Goal: Obtain resource: Download file/media

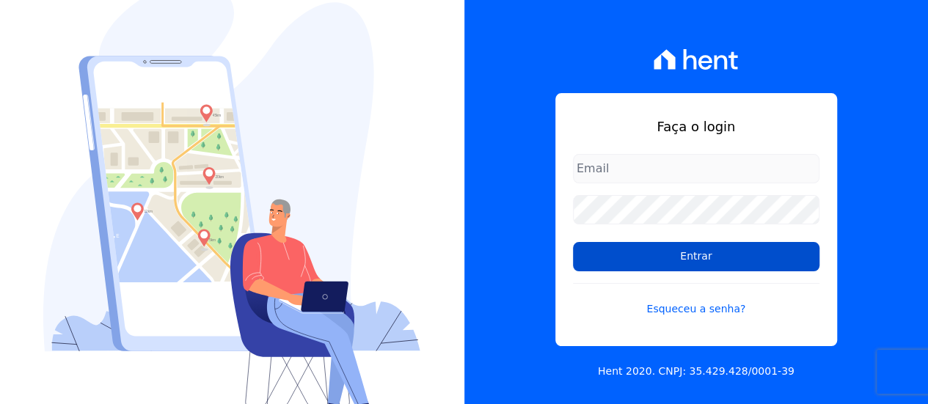
type input "[EMAIL_ADDRESS][DOMAIN_NAME]"
click at [603, 263] on input "Entrar" at bounding box center [696, 256] width 247 height 29
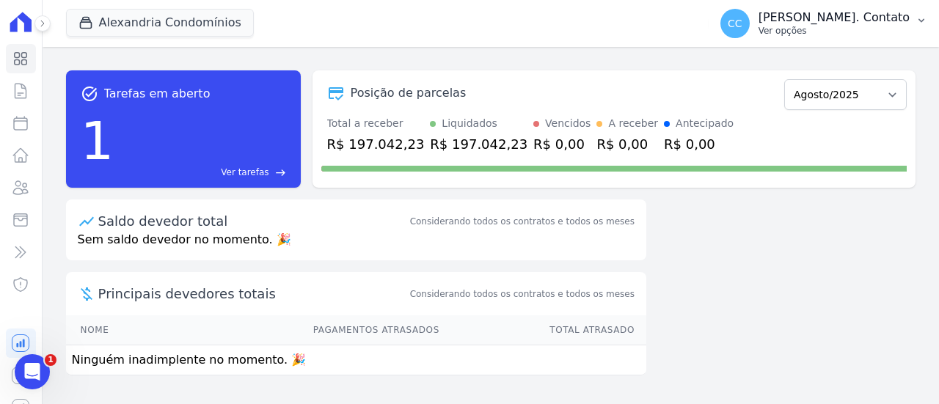
click at [845, 23] on p "[PERSON_NAME]. Contato" at bounding box center [834, 17] width 151 height 15
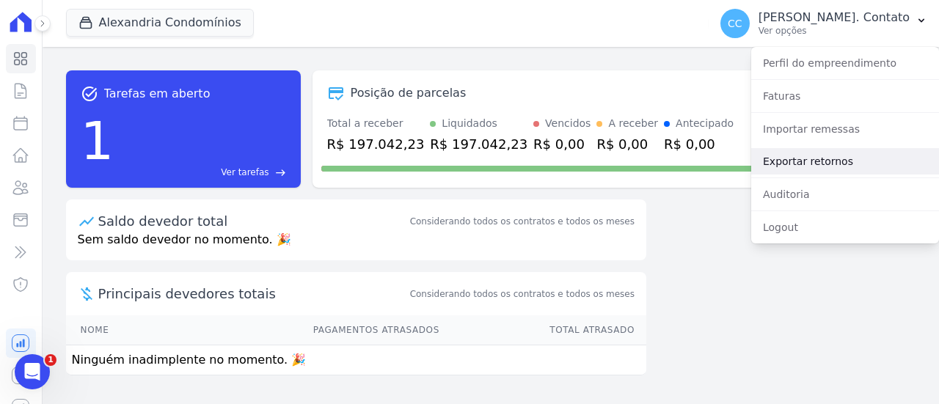
click at [830, 152] on link "Exportar retornos" at bounding box center [845, 161] width 188 height 26
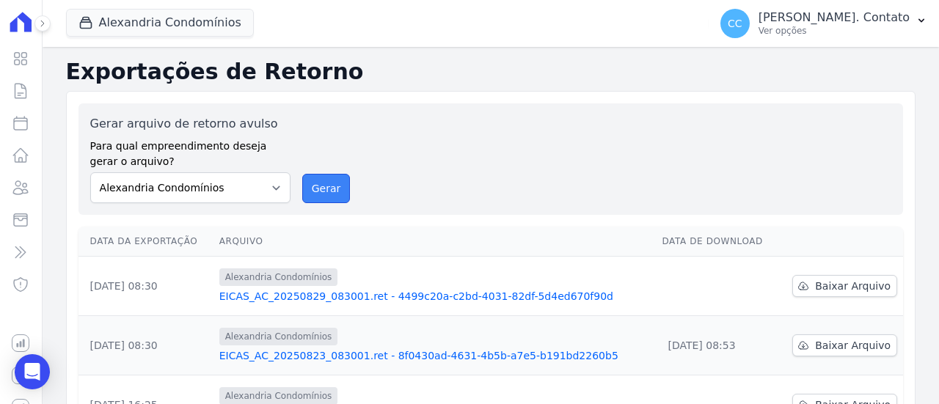
click at [332, 186] on button "Gerar" at bounding box center [326, 188] width 48 height 29
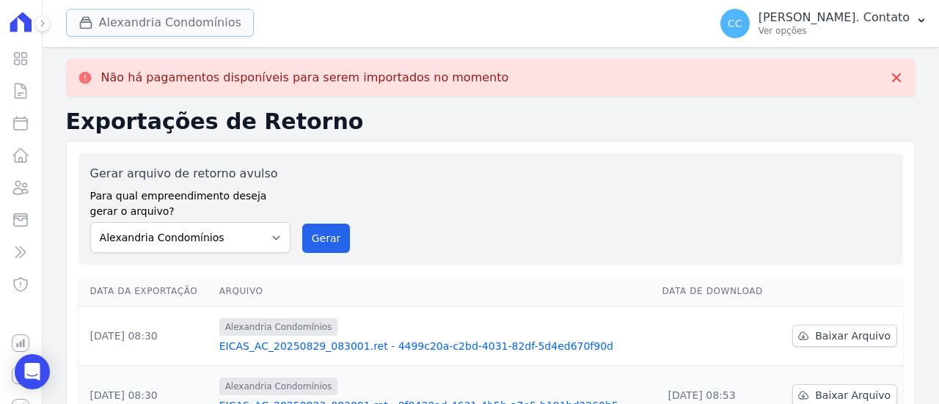
click at [167, 18] on button "Alexandria Condomínios" at bounding box center [160, 23] width 188 height 28
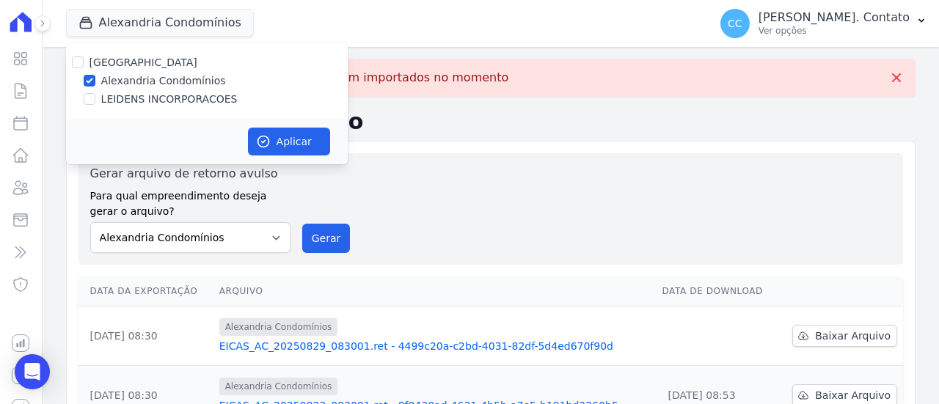
click at [153, 98] on label "LEIDENS INCORPORACOES" at bounding box center [169, 99] width 136 height 15
click at [95, 98] on input "LEIDENS INCORPORACOES" at bounding box center [90, 99] width 12 height 12
checkbox input "true"
click at [157, 74] on label "Alexandria Condomínios" at bounding box center [163, 80] width 125 height 15
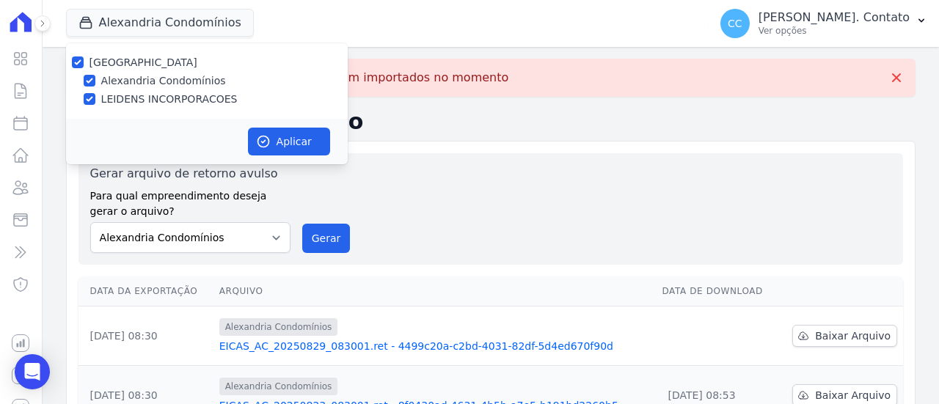
click at [95, 75] on input "Alexandria Condomínios" at bounding box center [90, 81] width 12 height 12
checkbox input "false"
click at [293, 137] on button "Aplicar" at bounding box center [289, 142] width 82 height 28
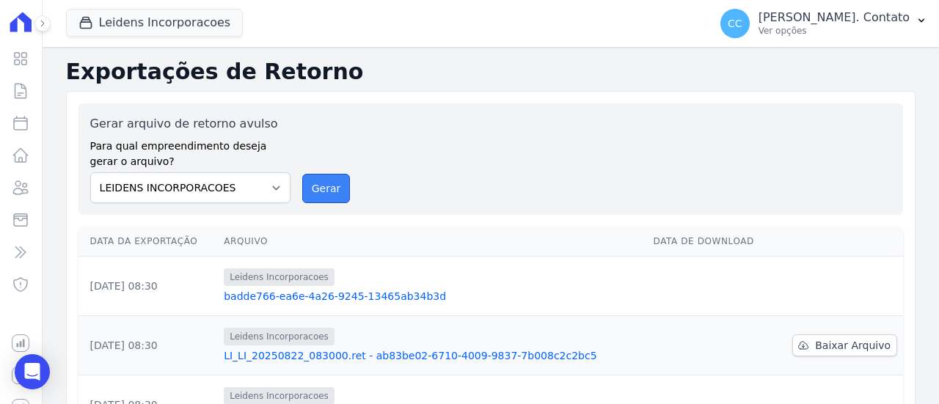
click at [307, 183] on button "Gerar" at bounding box center [326, 188] width 48 height 29
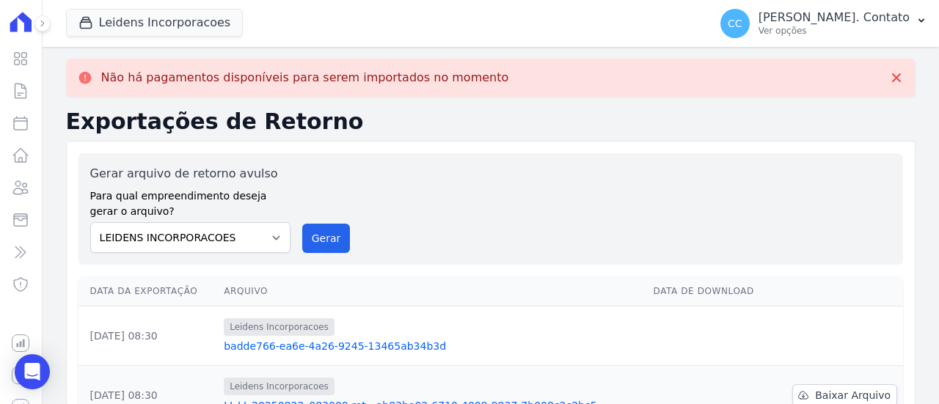
click at [329, 343] on link "badde766-ea6e-4a26-9245-13465ab34b3d" at bounding box center [432, 346] width 417 height 15
